Goal: Task Accomplishment & Management: Use online tool/utility

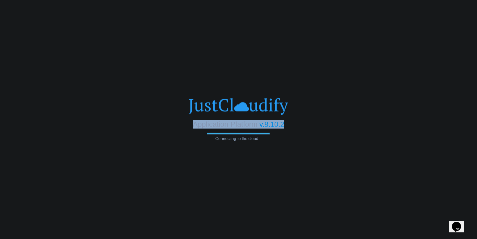
drag, startPoint x: 284, startPoint y: 125, endPoint x: 194, endPoint y: 123, distance: 90.0
click at [194, 124] on div "Application Platform v.8.10.2" at bounding box center [238, 122] width 477 height 14
click at [199, 128] on span "Application Platform" at bounding box center [225, 124] width 64 height 8
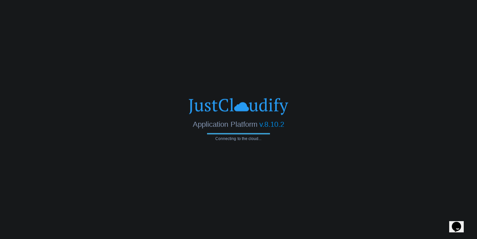
click at [230, 125] on span "Application Platform" at bounding box center [225, 124] width 64 height 8
click at [268, 124] on span "v.8.10.2" at bounding box center [271, 124] width 25 height 8
click at [223, 139] on span "Connecting to the cloud..." at bounding box center [238, 138] width 63 height 5
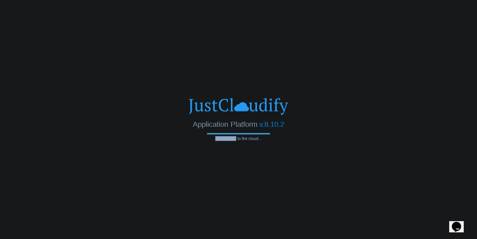
click at [223, 139] on span "Connecting to the cloud..." at bounding box center [238, 138] width 63 height 5
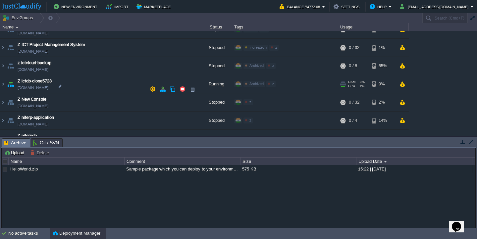
scroll to position [279, 0]
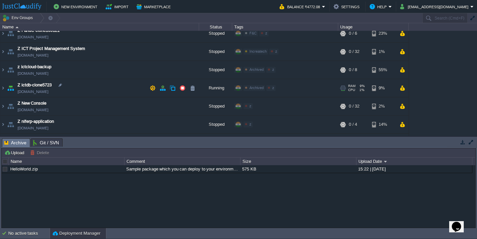
click at [77, 93] on td "Z ictdb-clone5723 [DOMAIN_NAME]" at bounding box center [99, 88] width 199 height 18
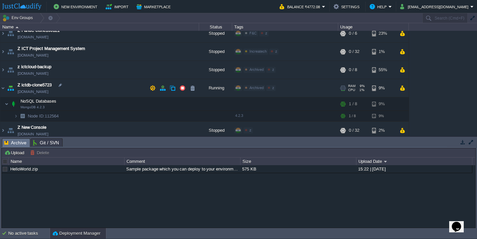
copy td "[DOMAIN_NAME]"
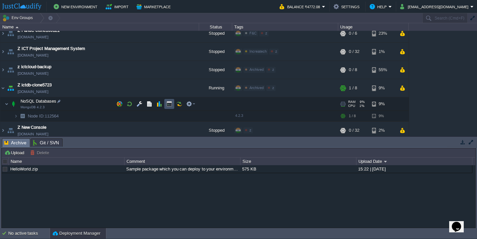
click at [168, 105] on button "button" at bounding box center [169, 104] width 6 height 6
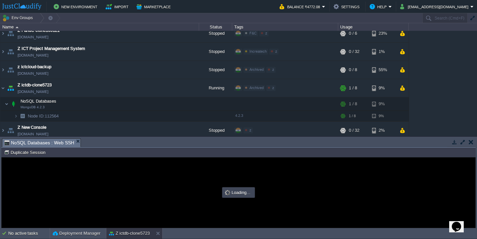
click at [461, 142] on button "button" at bounding box center [462, 142] width 6 height 6
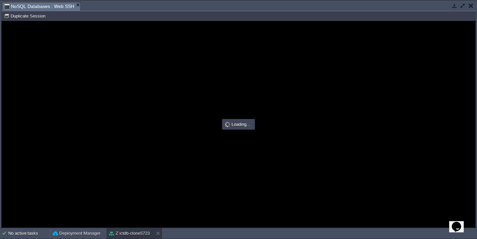
scroll to position [0, 0]
type input "#000000"
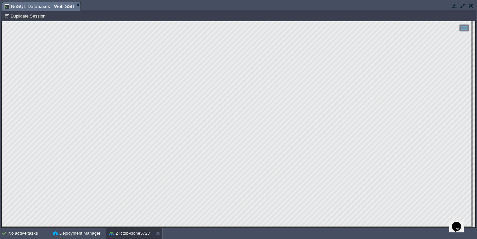
type textarea "EHGvlq63376'"
